Goal: Task Accomplishment & Management: Use online tool/utility

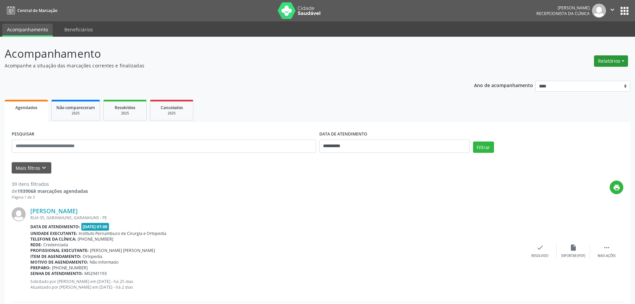
click at [612, 61] on button "Relatórios" at bounding box center [611, 60] width 34 height 11
click at [592, 70] on ul "Agendamentos Procedimentos realizados" at bounding box center [592, 80] width 72 height 24
click at [574, 77] on link "Agendamentos" at bounding box center [593, 75] width 72 height 9
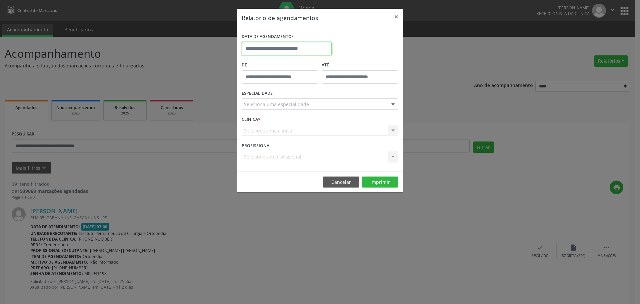
click at [314, 52] on input "text" at bounding box center [287, 48] width 90 height 13
click at [263, 108] on span "13" at bounding box center [263, 110] width 13 height 13
type input "**********"
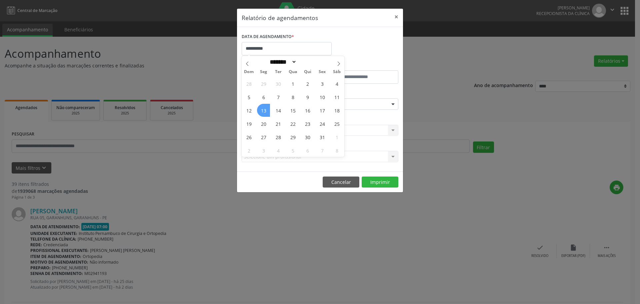
click at [263, 108] on span "13" at bounding box center [263, 110] width 13 height 13
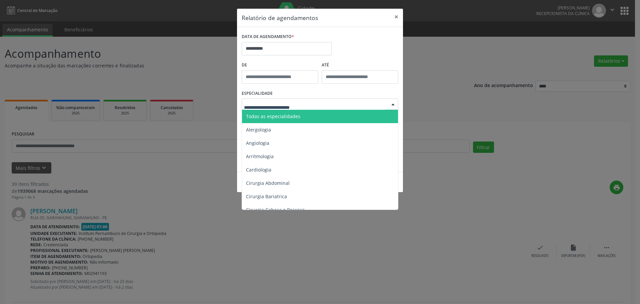
click at [294, 114] on span "Todas as especialidades" at bounding box center [273, 116] width 54 height 6
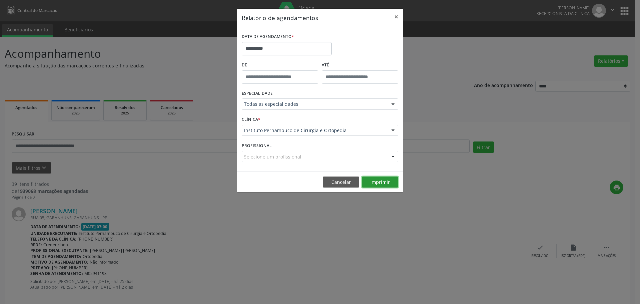
click at [375, 178] on button "Imprimir" at bounding box center [380, 181] width 37 height 11
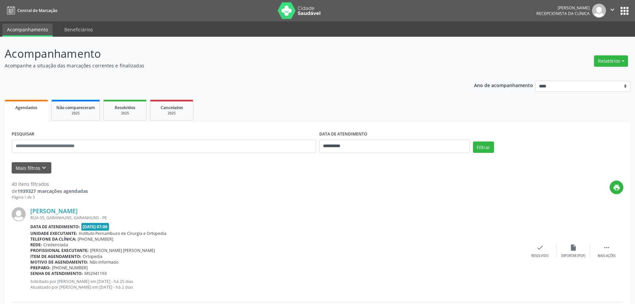
click at [621, 63] on button "Relatórios" at bounding box center [611, 60] width 34 height 11
click at [594, 73] on link "Agendamentos" at bounding box center [593, 75] width 72 height 9
select select "*"
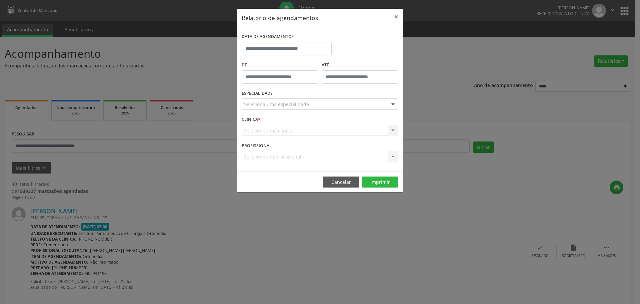
click at [302, 41] on div "DATA DE AGENDAMENTO *" at bounding box center [287, 37] width 90 height 10
click at [302, 47] on input "text" at bounding box center [287, 48] width 90 height 13
click at [260, 100] on span "6" at bounding box center [263, 96] width 13 height 13
type input "**********"
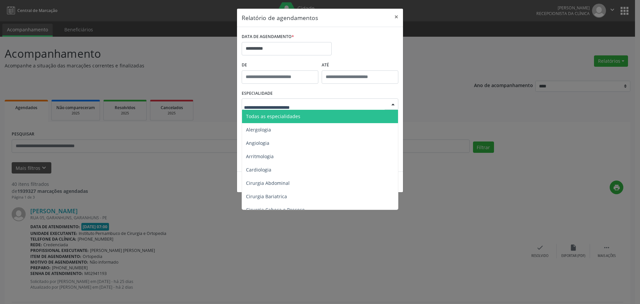
click at [295, 115] on span "Todas as especialidades" at bounding box center [273, 116] width 54 height 6
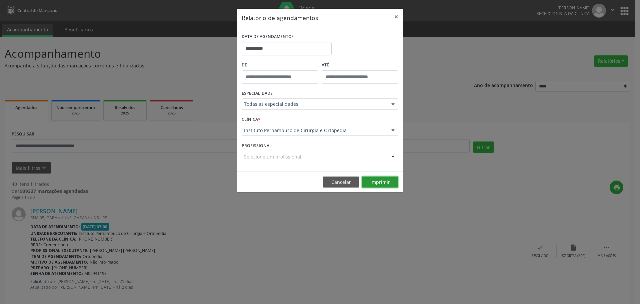
click at [390, 181] on button "Imprimir" at bounding box center [380, 181] width 37 height 11
click at [297, 53] on input "**********" at bounding box center [287, 48] width 90 height 13
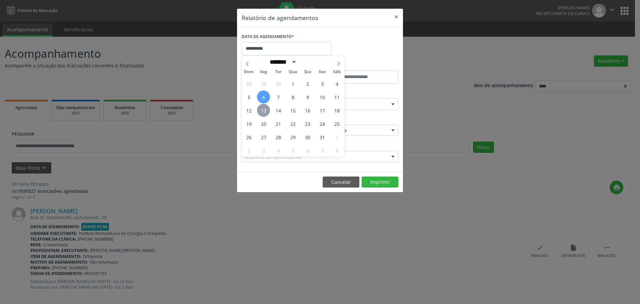
click at [265, 111] on span "13" at bounding box center [263, 110] width 13 height 13
type input "**********"
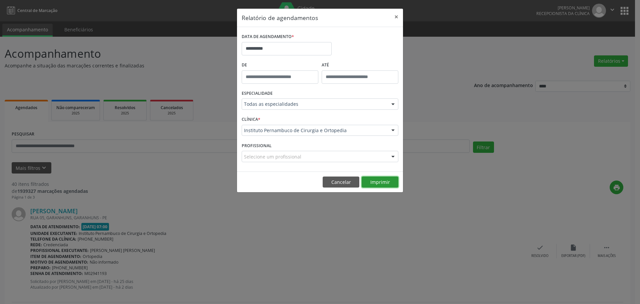
click at [376, 179] on button "Imprimir" at bounding box center [380, 181] width 37 height 11
